Goal: Navigation & Orientation: Find specific page/section

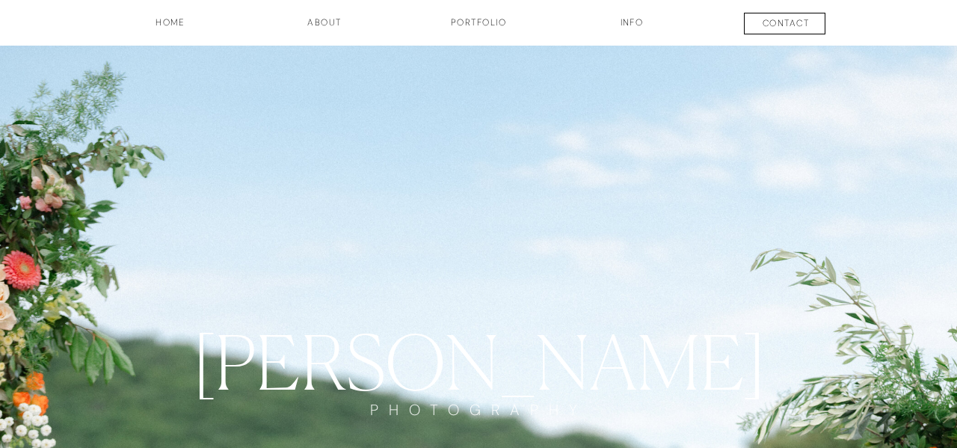
click at [457, 18] on h3 "Portfolio" at bounding box center [478, 28] width 111 height 25
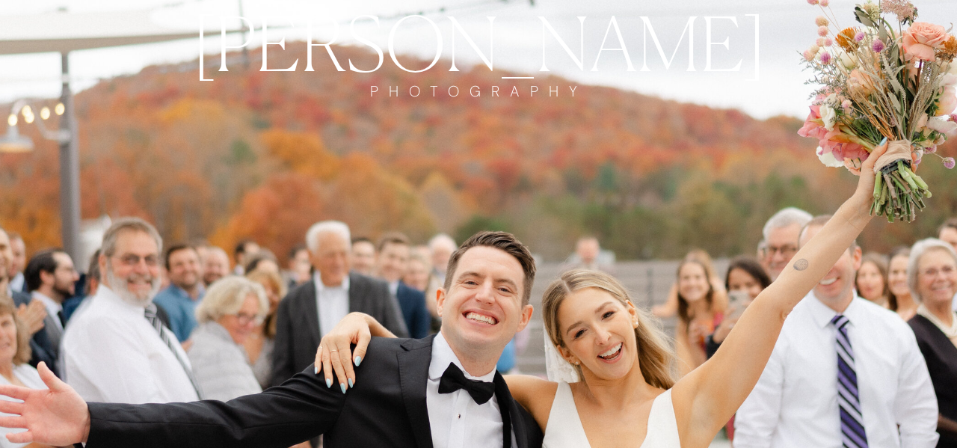
scroll to position [320, 0]
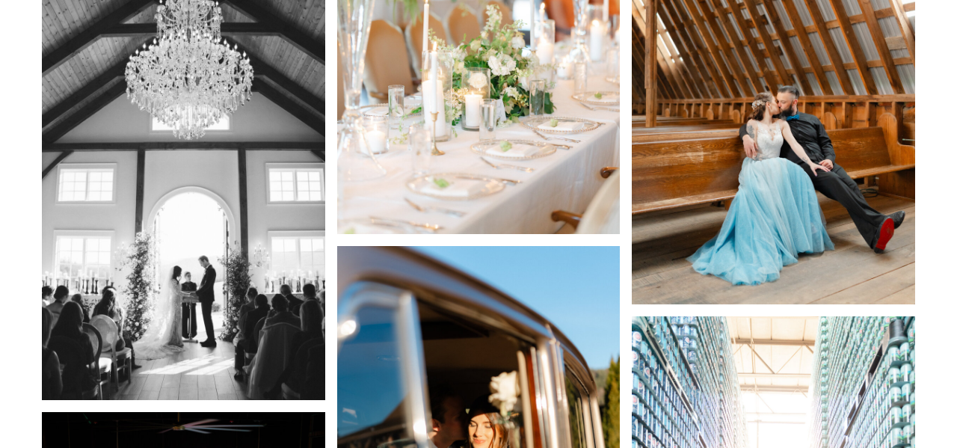
scroll to position [7751, 0]
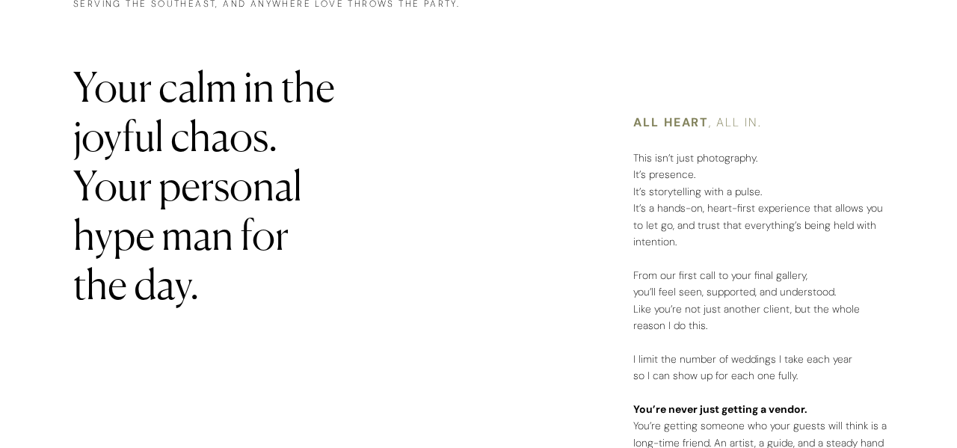
scroll to position [2639, 0]
